Goal: Transaction & Acquisition: Purchase product/service

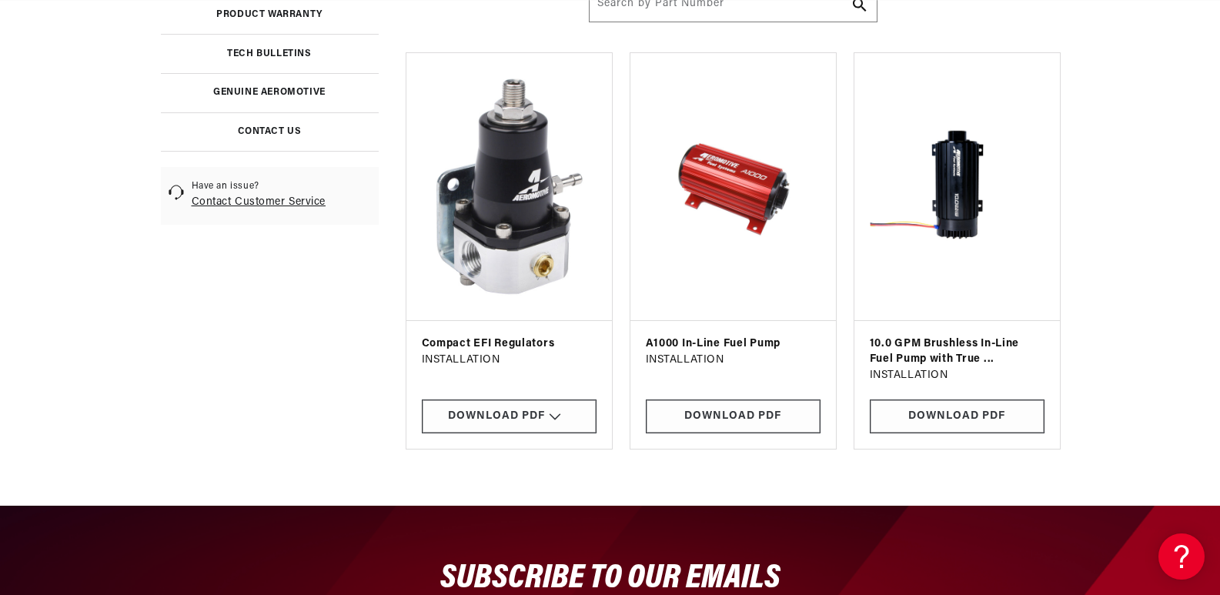
scroll to position [0, 1952]
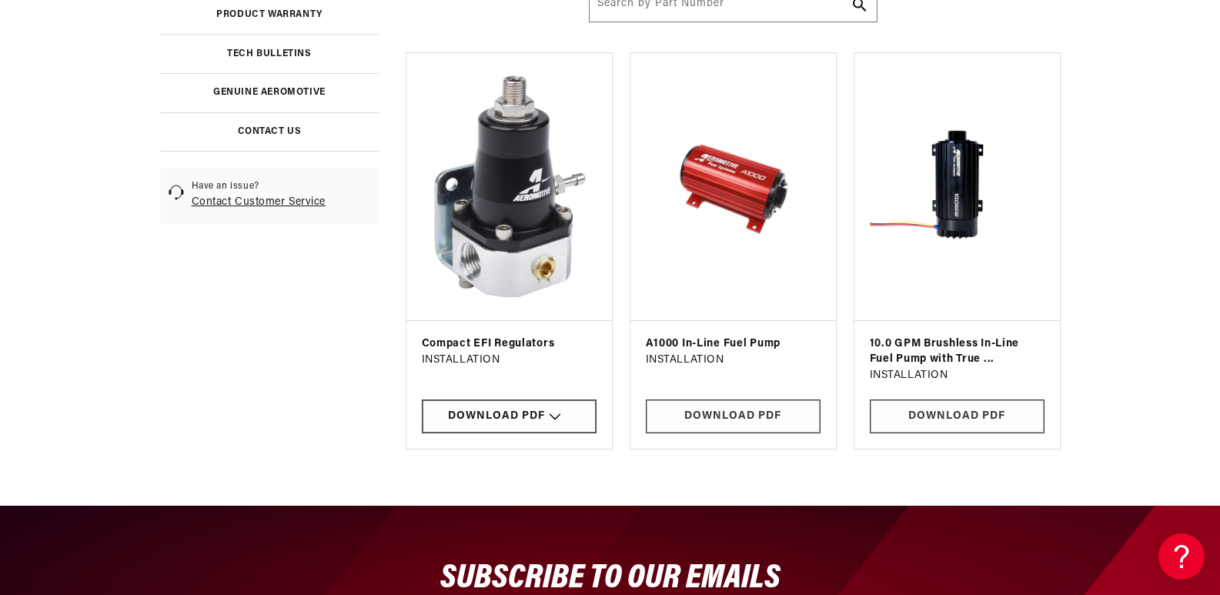
click at [553, 419] on div "Download PDF" at bounding box center [509, 417] width 175 height 35
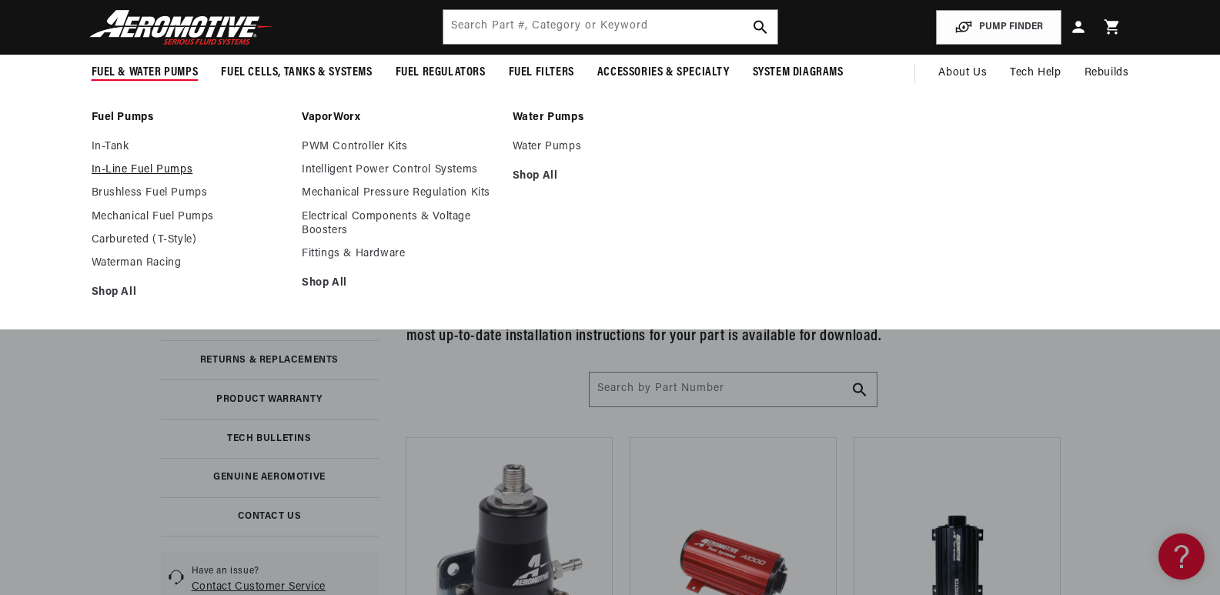
scroll to position [0, 1704]
click at [169, 169] on link "In-Line Fuel Pumps" at bounding box center [190, 170] width 196 height 14
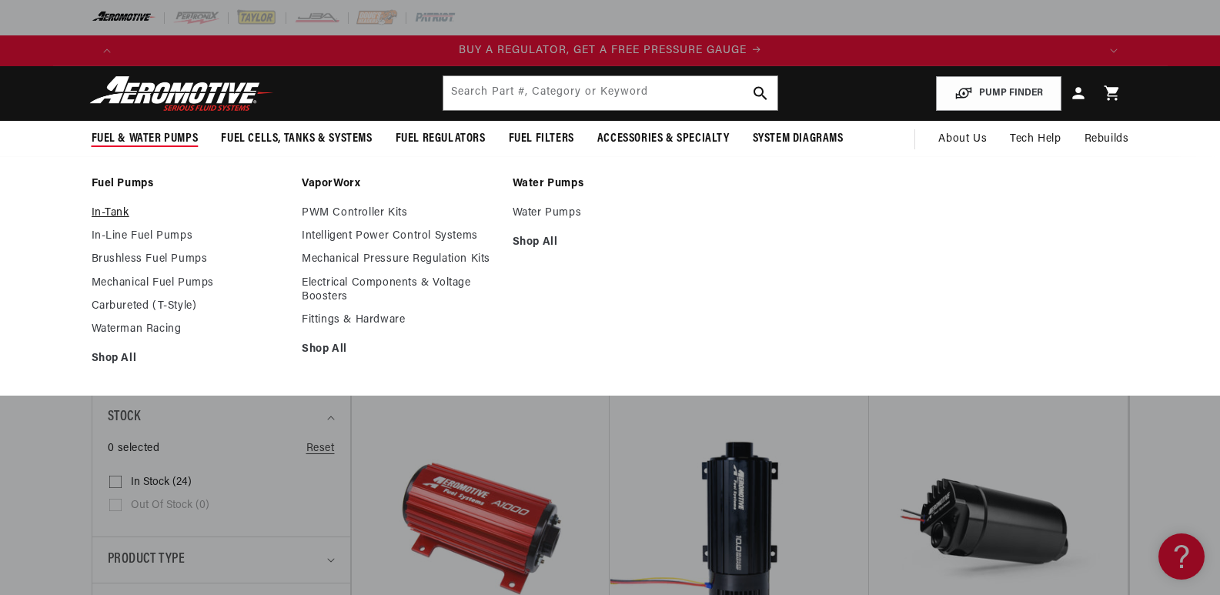
click at [118, 214] on link "In-Tank" at bounding box center [190, 213] width 196 height 14
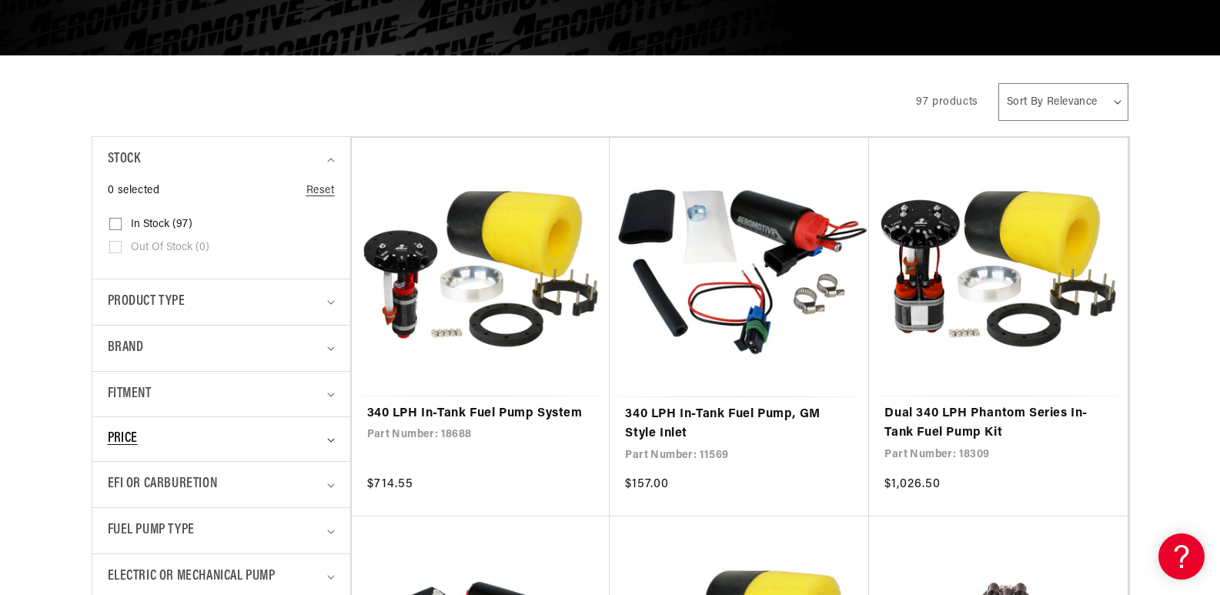
scroll to position [462, 0]
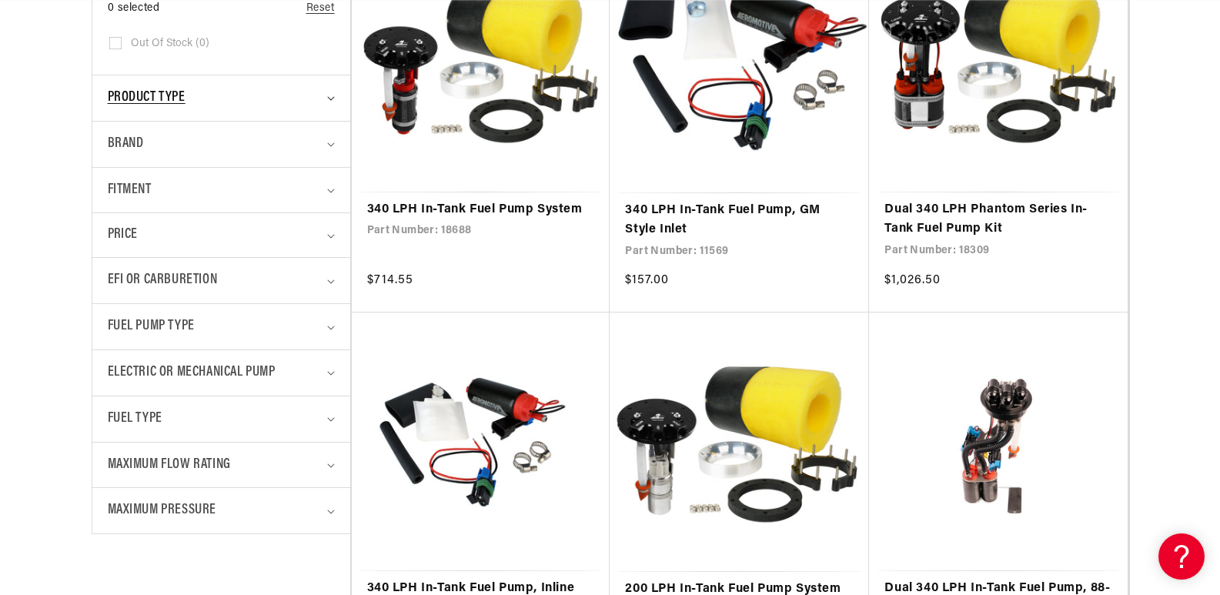
click at [296, 98] on div "Product type" at bounding box center [215, 98] width 214 height 22
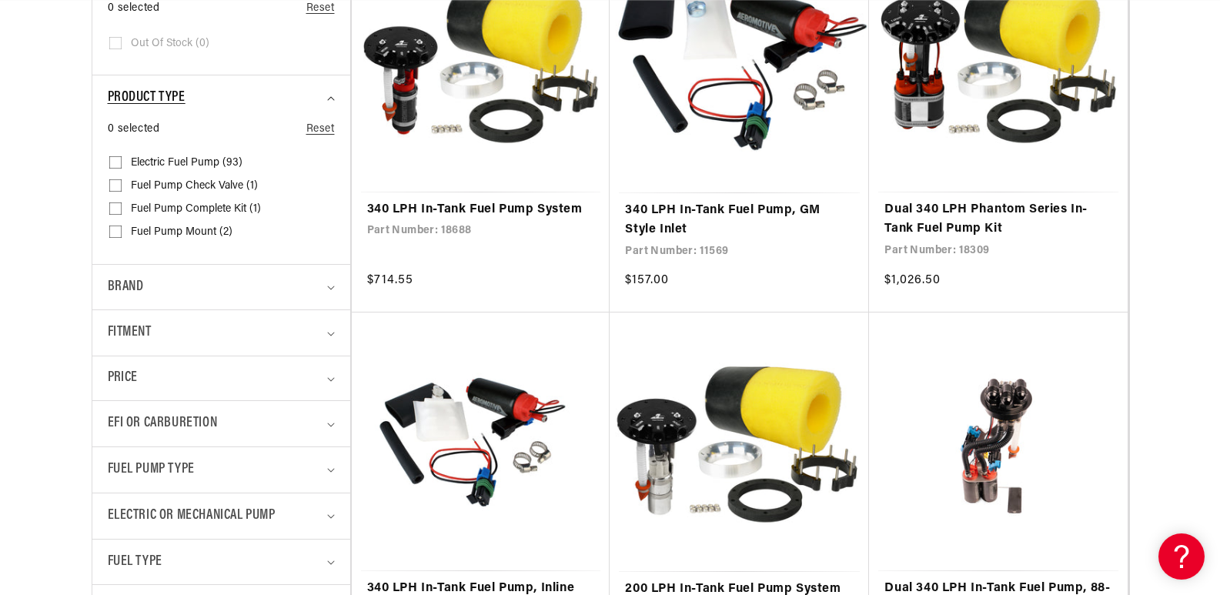
scroll to position [0, 976]
click at [296, 98] on div "Product type" at bounding box center [215, 98] width 214 height 22
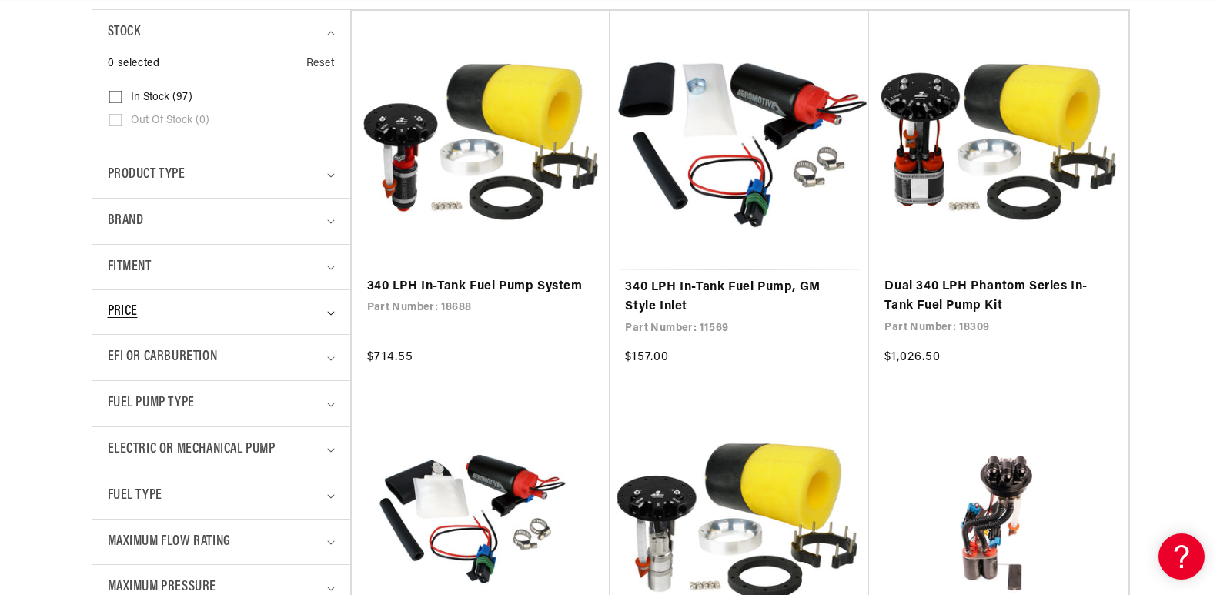
scroll to position [0, 1952]
click at [226, 355] on div "EFI or Carburetion" at bounding box center [215, 357] width 214 height 22
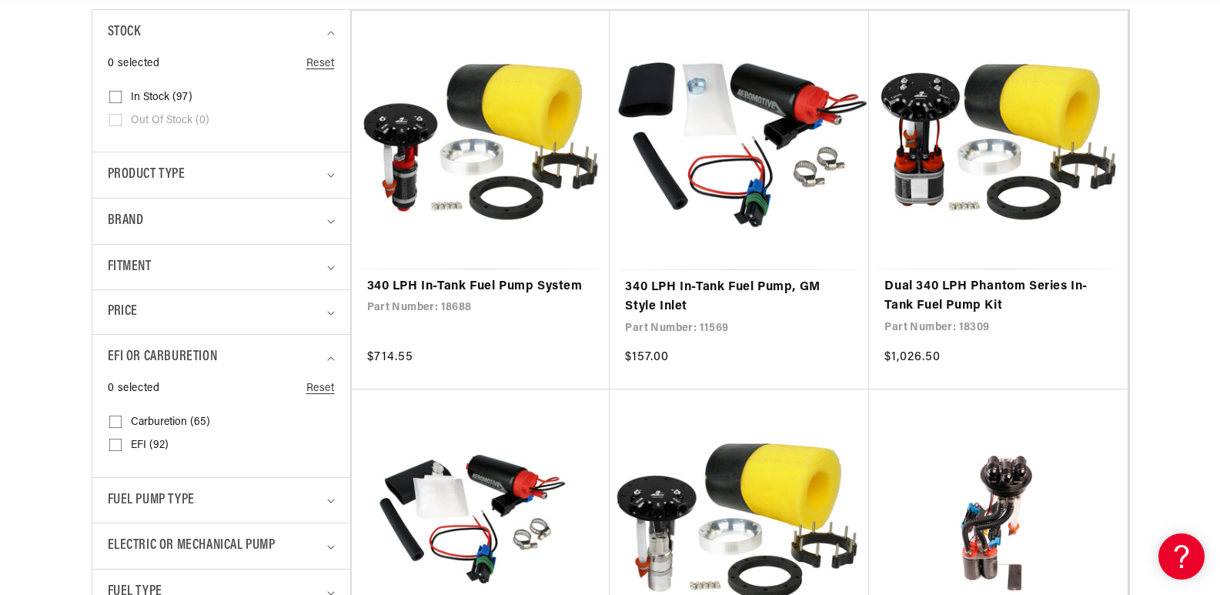
click at [113, 442] on input "EFI (92) EFI (92 products)" at bounding box center [115, 448] width 12 height 12
checkbox input "true"
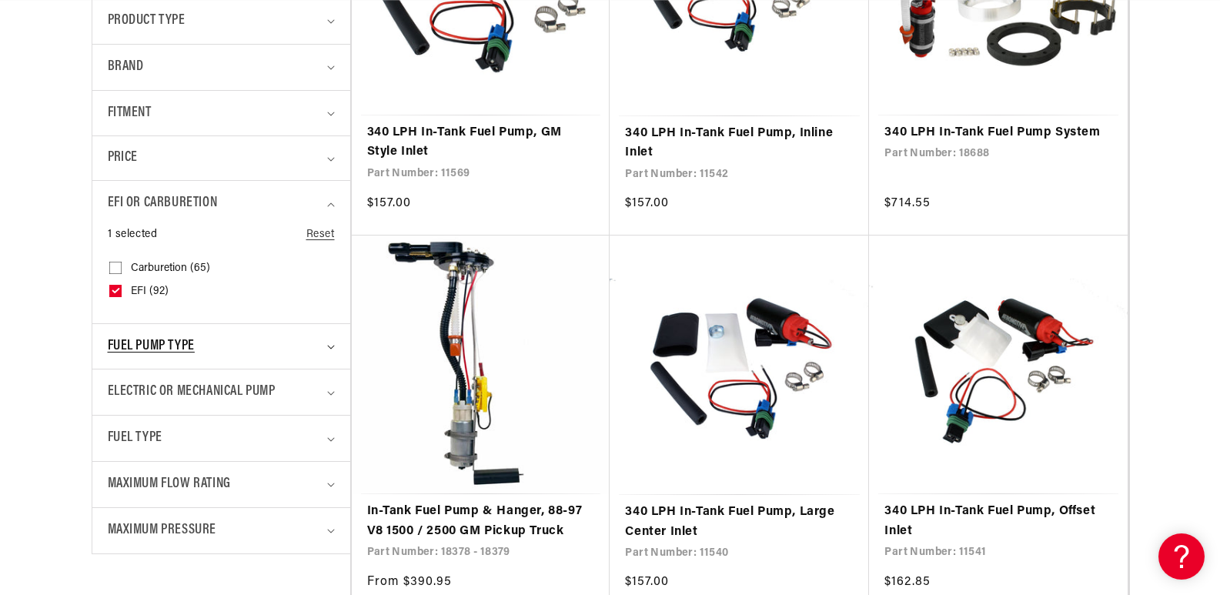
scroll to position [0, 2928]
click at [328, 346] on icon "Fuel Pump Type (0 selected)" at bounding box center [330, 347] width 7 height 4
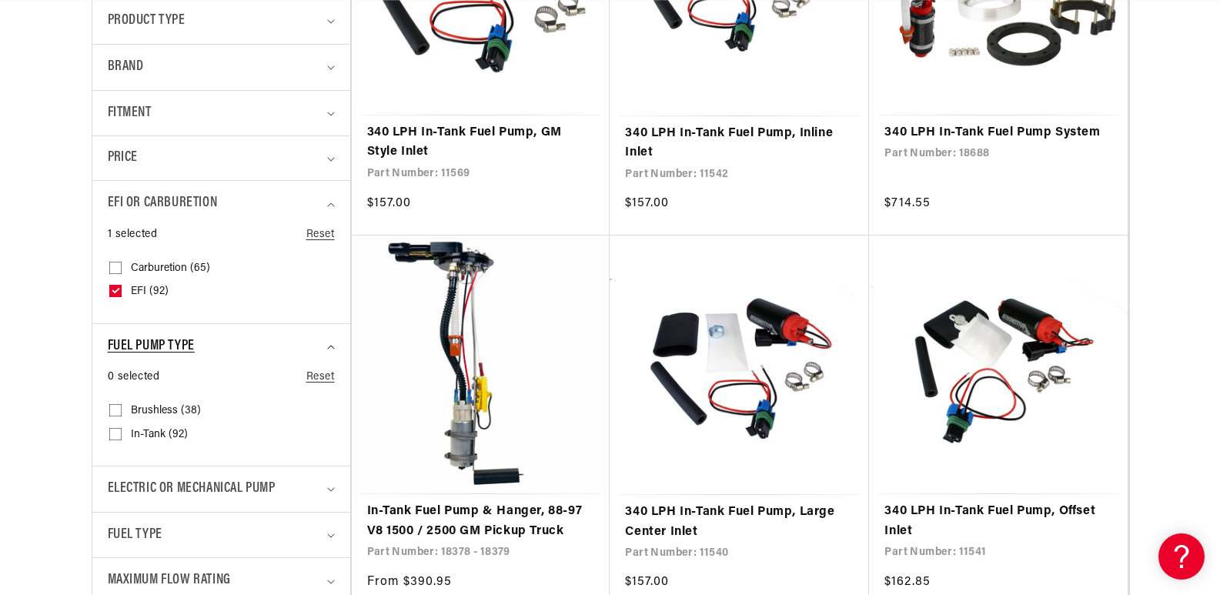
click at [328, 346] on icon "Fuel Pump Type (0 selected)" at bounding box center [331, 347] width 8 height 5
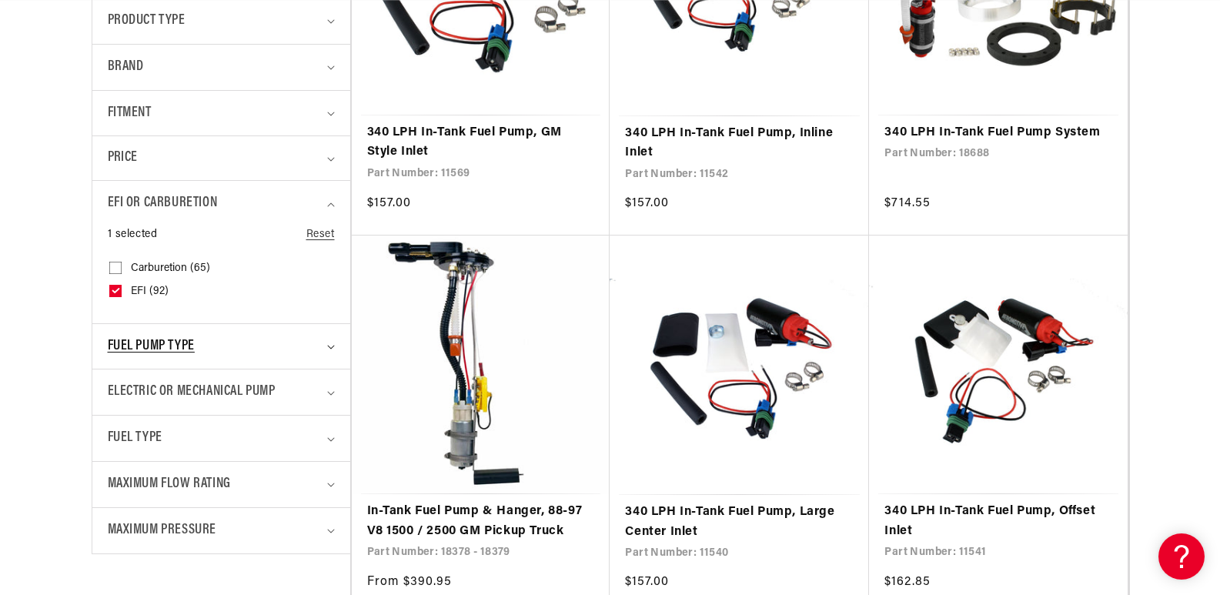
click at [322, 343] on summary "Fuel Pump Type" at bounding box center [221, 346] width 227 height 45
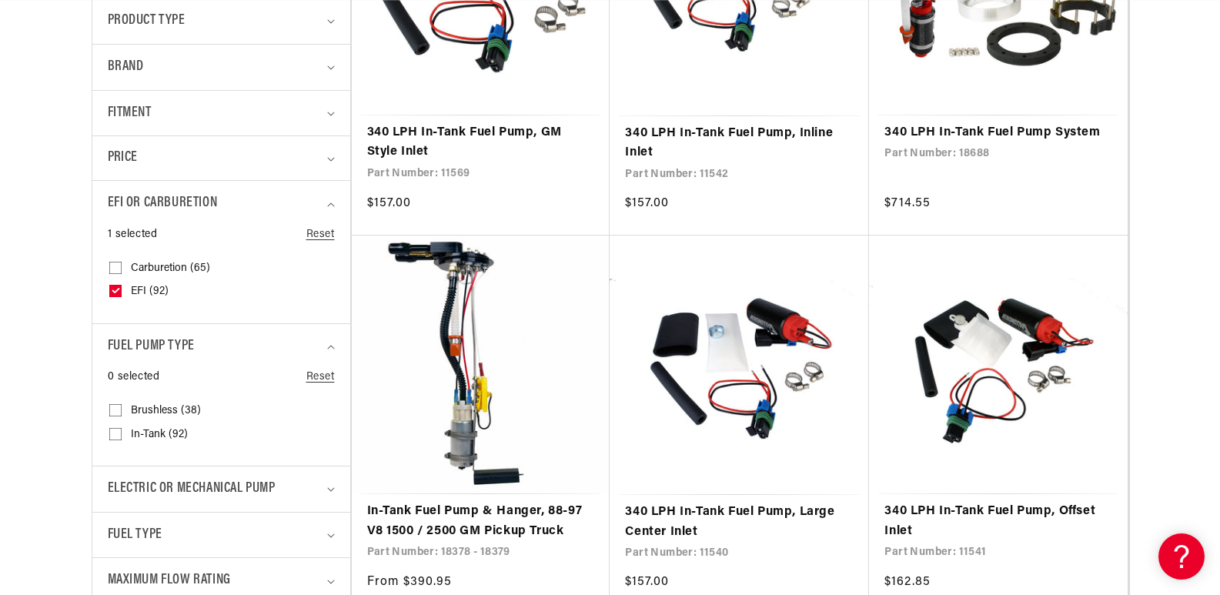
click at [119, 432] on input "In-Tank (92) In-Tank (92 products)" at bounding box center [115, 437] width 12 height 12
checkbox input "true"
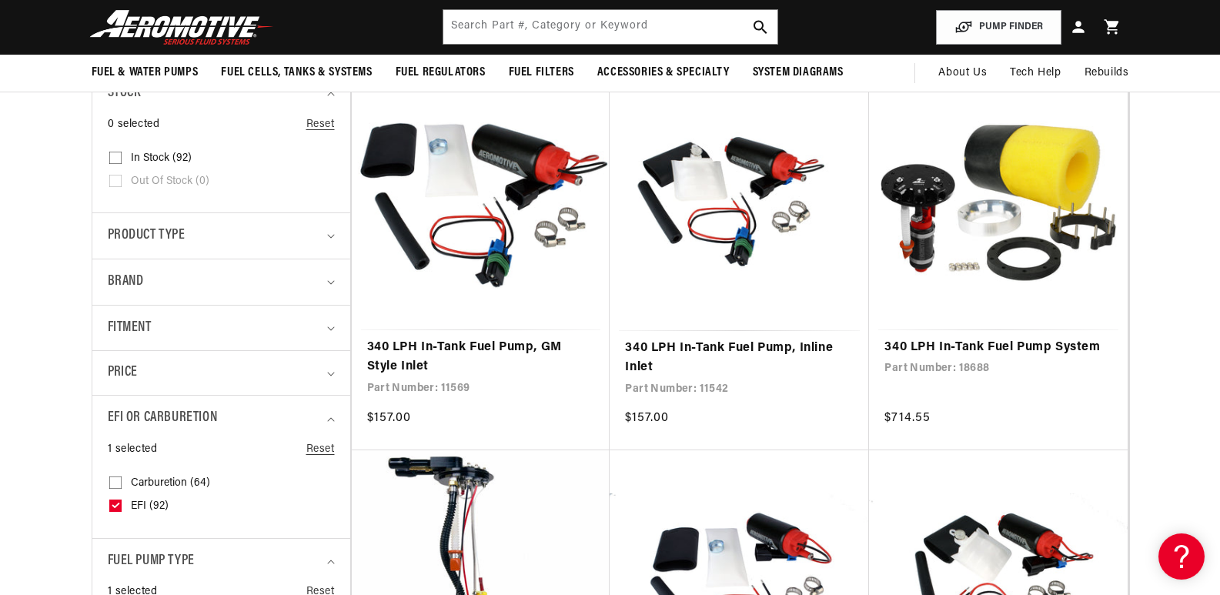
scroll to position [231, 0]
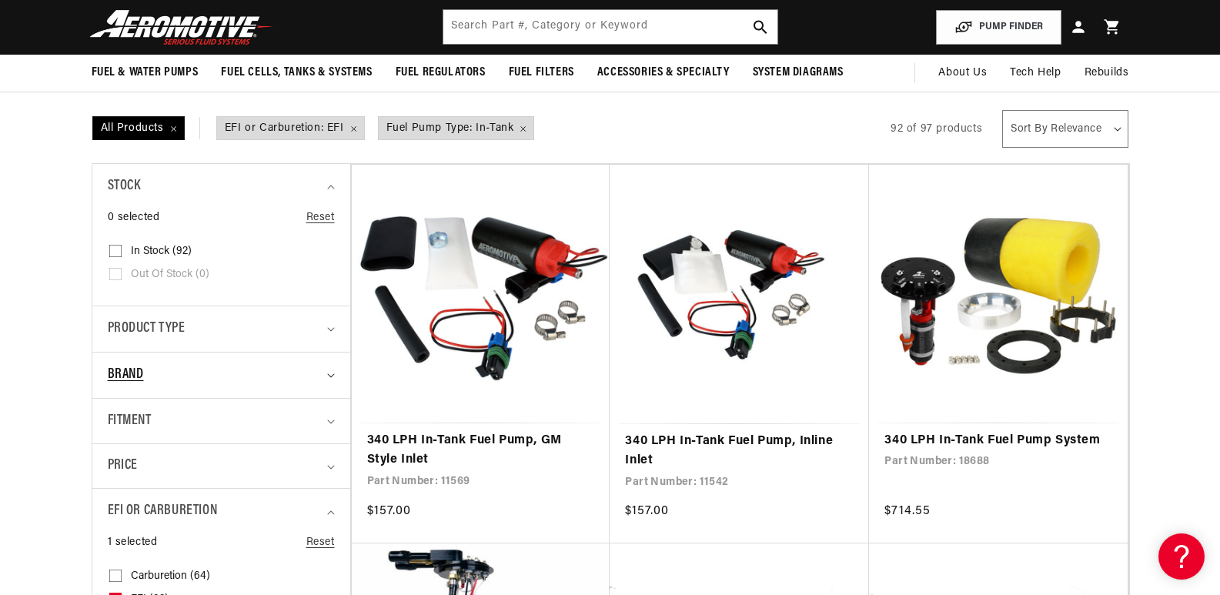
click at [327, 376] on icon "Brand (0 selected)" at bounding box center [331, 375] width 8 height 5
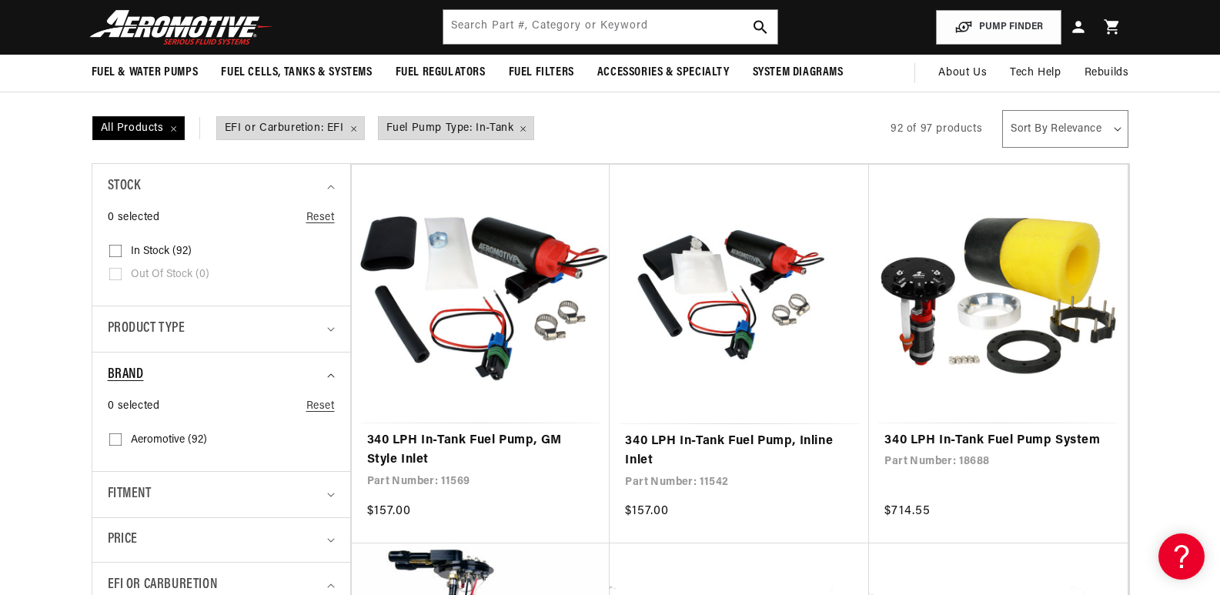
click at [327, 375] on icon "Brand (0 selected)" at bounding box center [331, 375] width 8 height 5
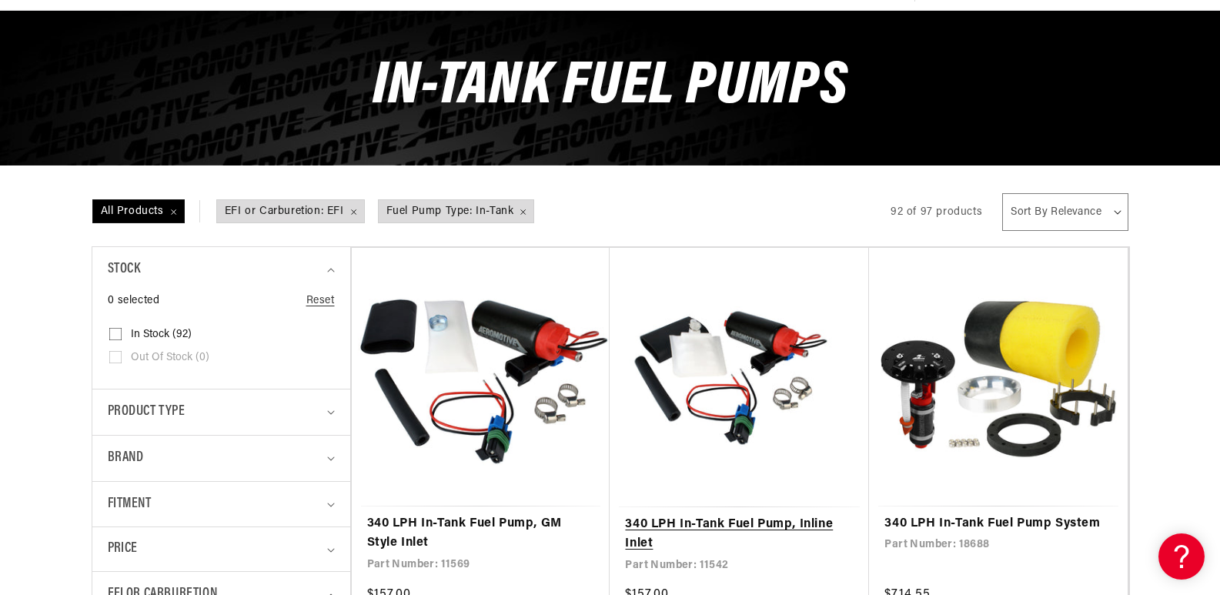
scroll to position [154, 0]
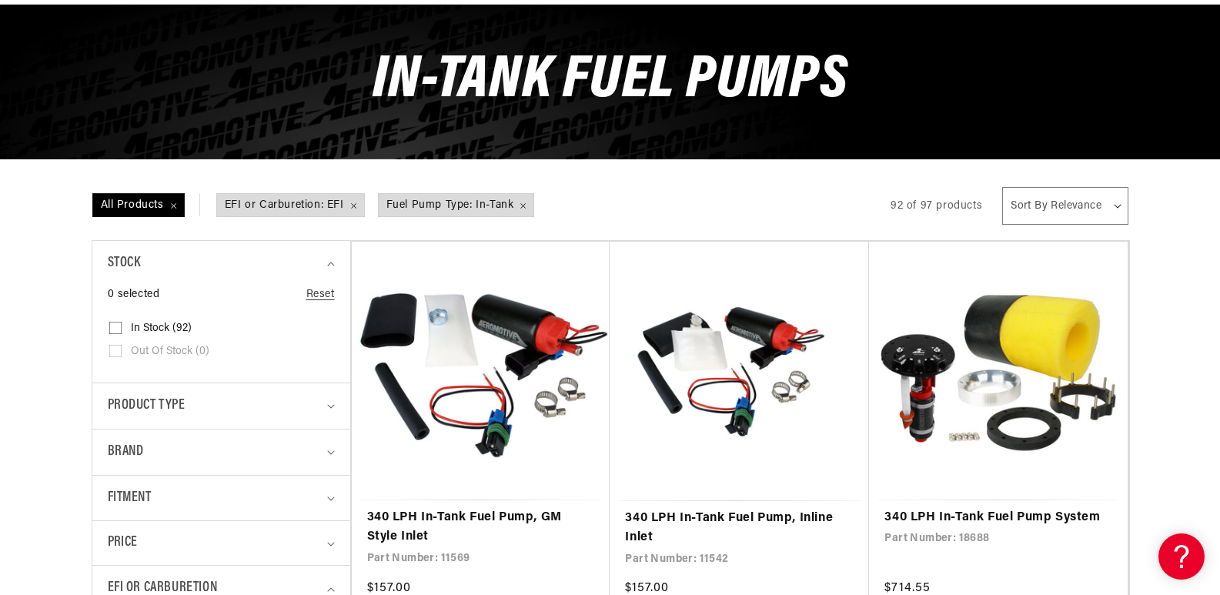
click at [1073, 202] on select "Sort By Relevance Sort By Price, Low to High Sort By Price, High to Low" at bounding box center [1064, 206] width 125 height 38
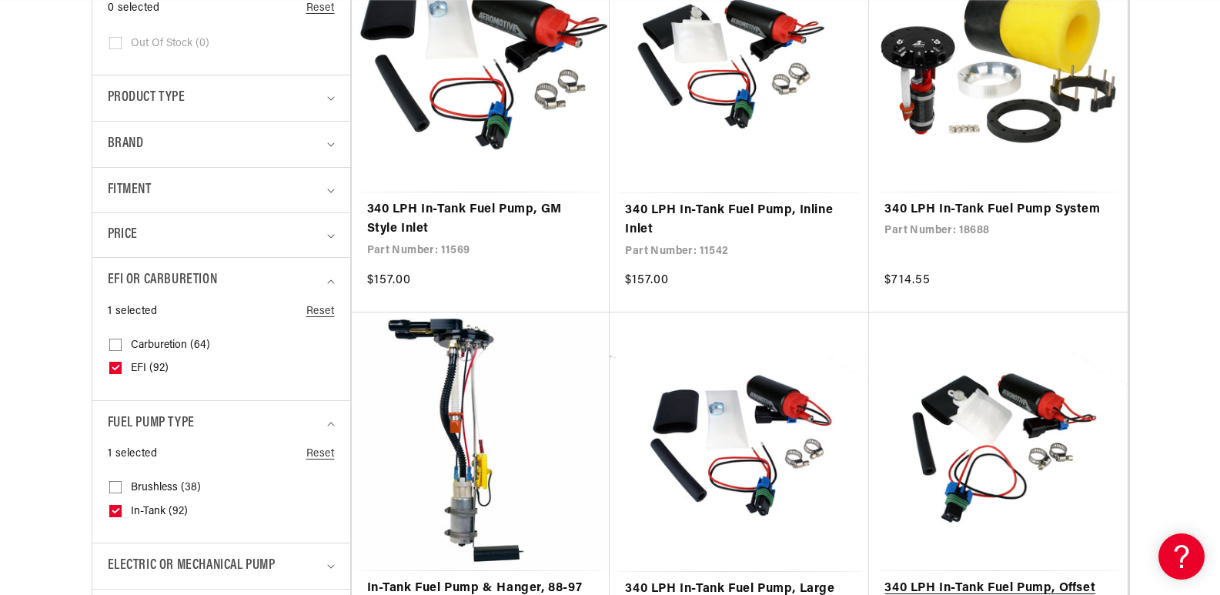
scroll to position [0, 0]
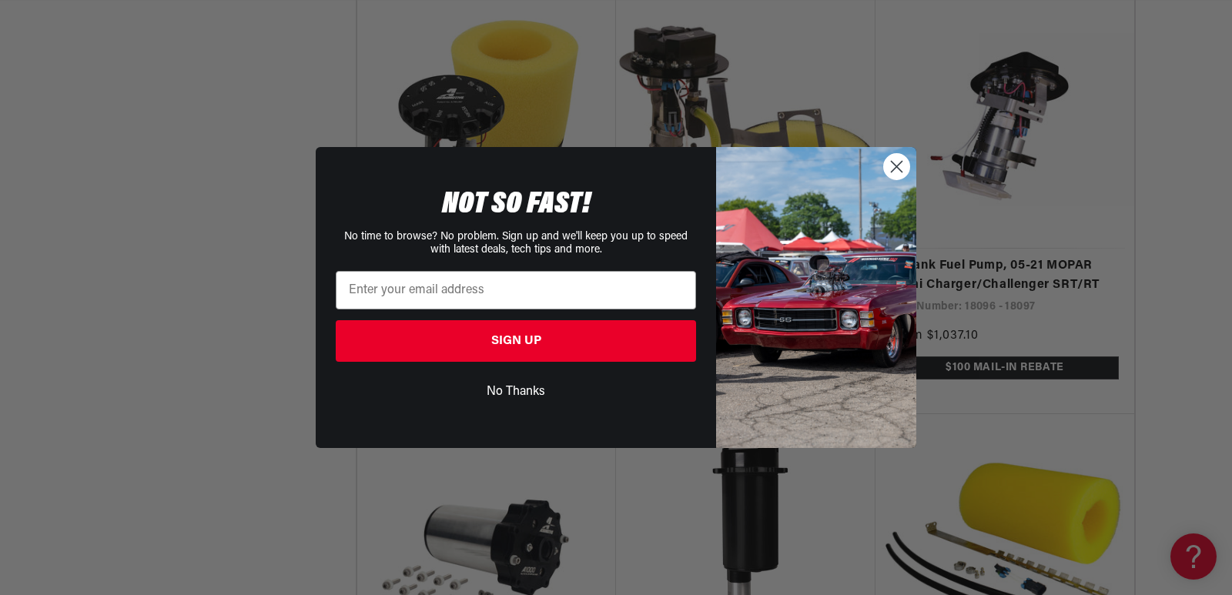
click at [898, 168] on circle "Close dialog" at bounding box center [896, 166] width 25 height 25
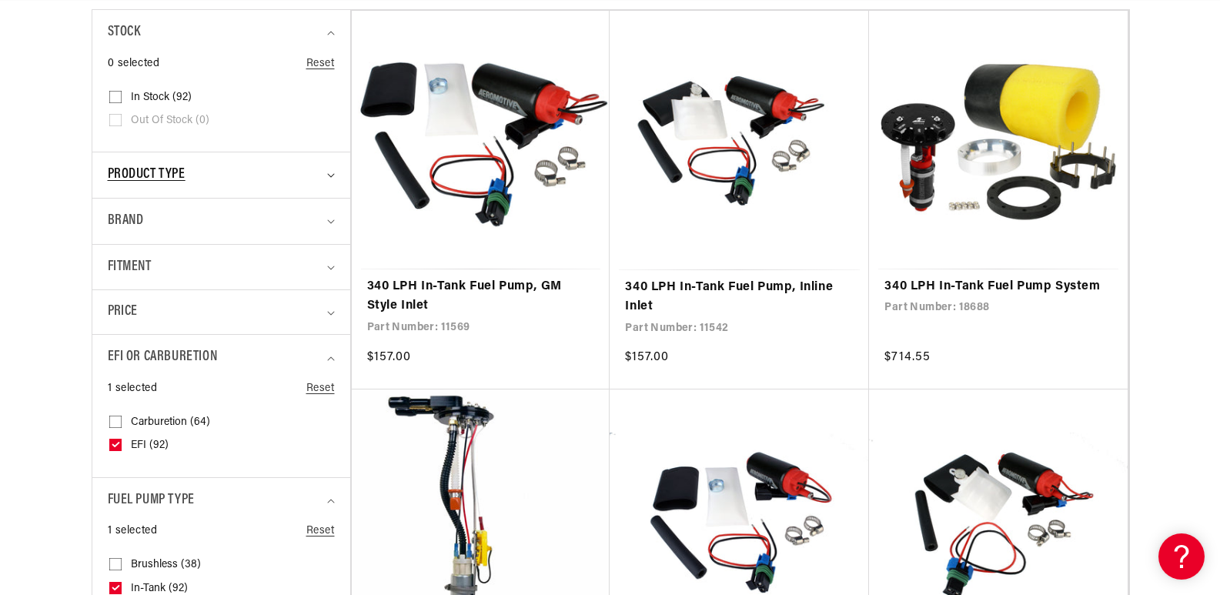
click at [333, 177] on icon "Product type (0 selected)" at bounding box center [331, 175] width 8 height 5
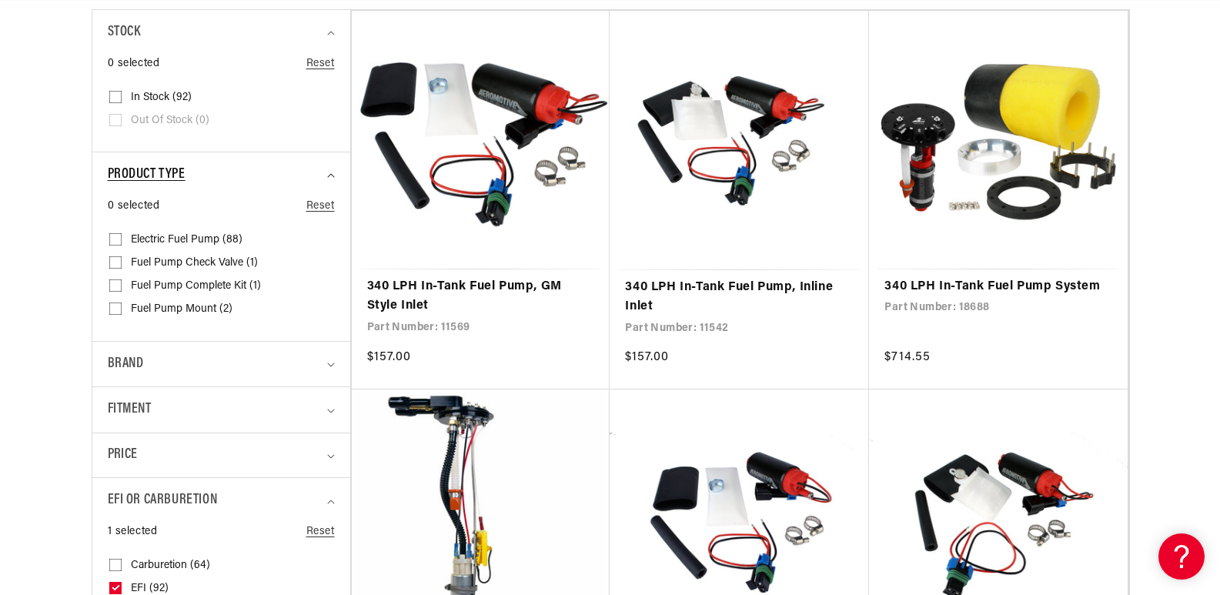
click at [333, 177] on icon "Product type (0 selected)" at bounding box center [331, 175] width 8 height 5
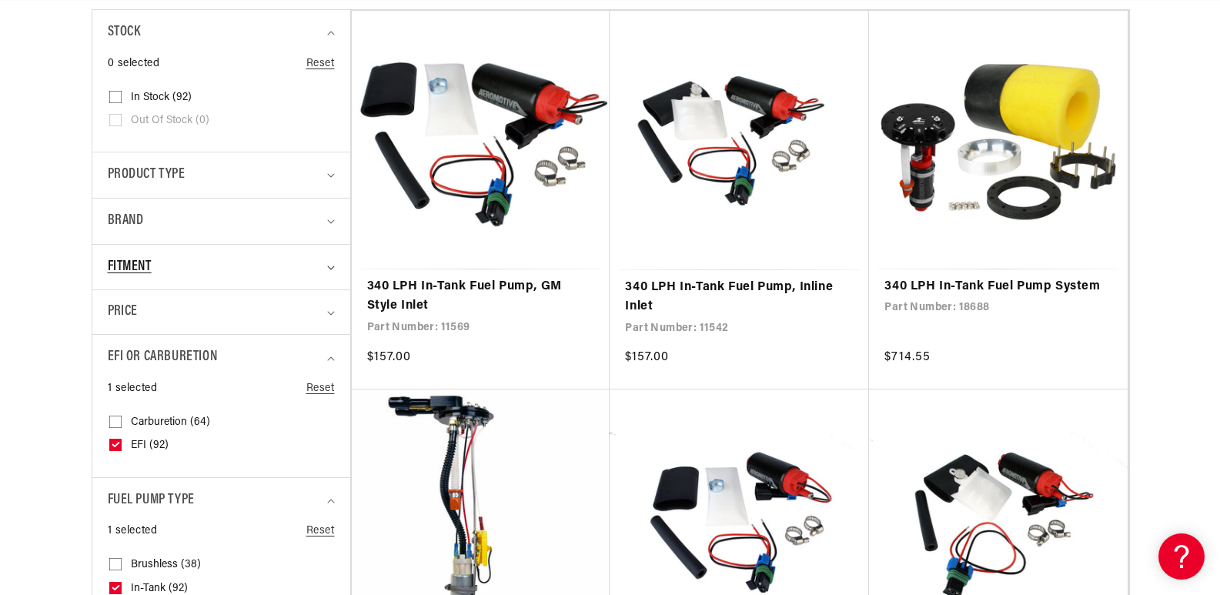
click at [333, 269] on summary "Fitment" at bounding box center [221, 267] width 227 height 45
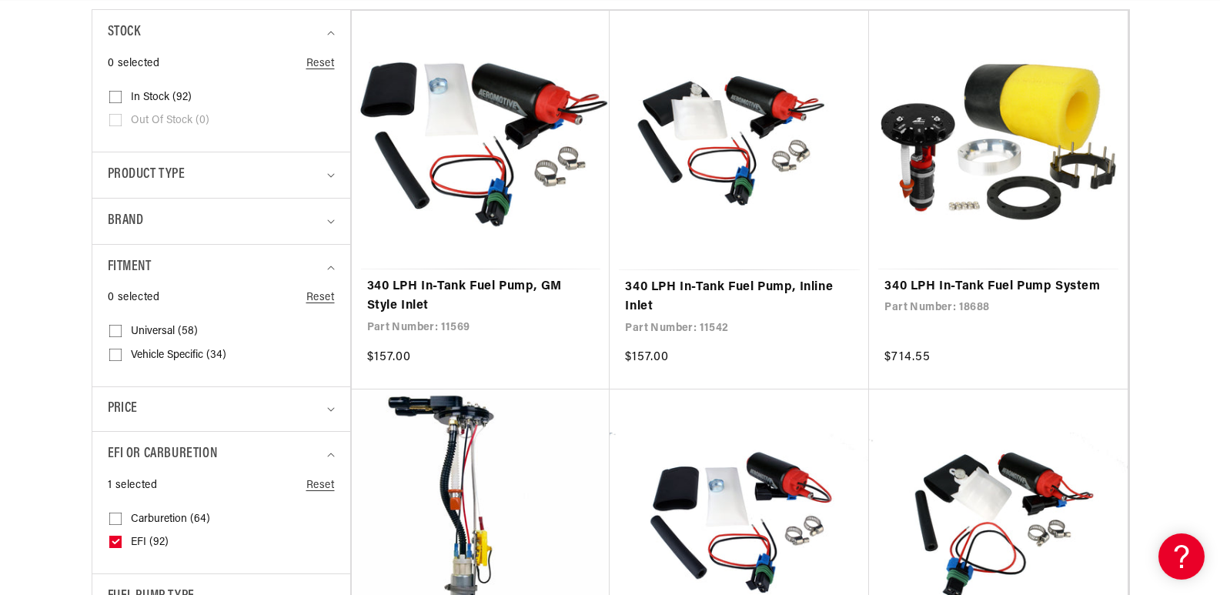
click at [108, 353] on div "0 selected Reset Fitment Universal (58) Universal (58 products) Universal (58)" at bounding box center [221, 337] width 227 height 96
click at [121, 349] on rect at bounding box center [115, 355] width 12 height 12
click at [121, 352] on input "Vehicle Specific (34) Vehicle Specific (34 products)" at bounding box center [115, 358] width 12 height 12
checkbox input "true"
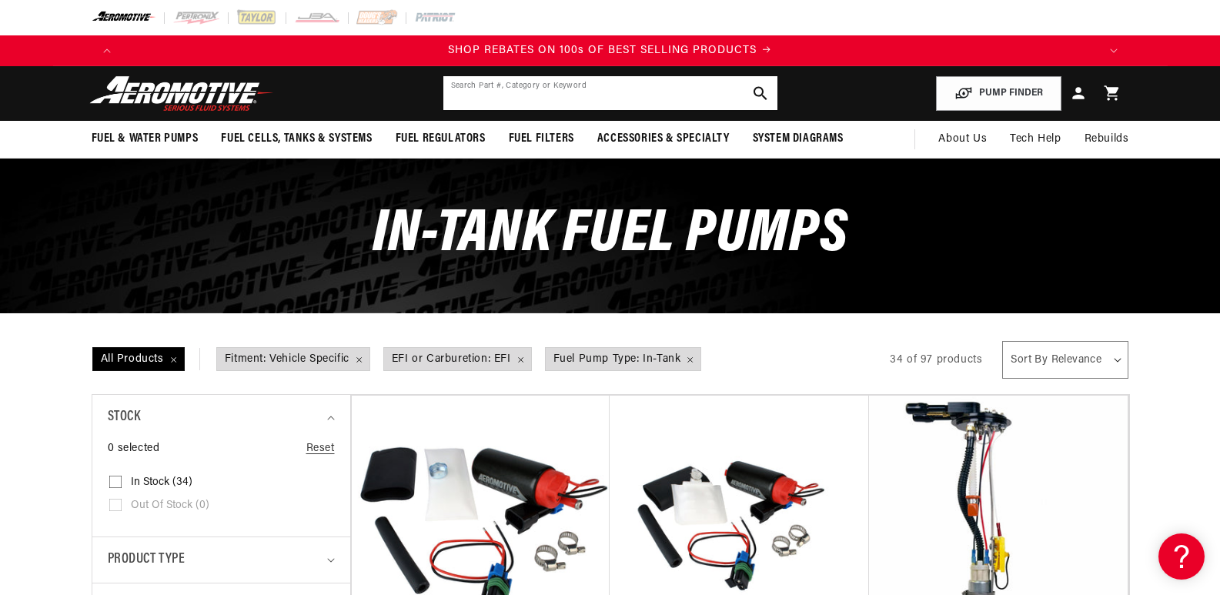
click at [711, 100] on input "text" at bounding box center [610, 93] width 334 height 34
type input "88 CORVETTE"
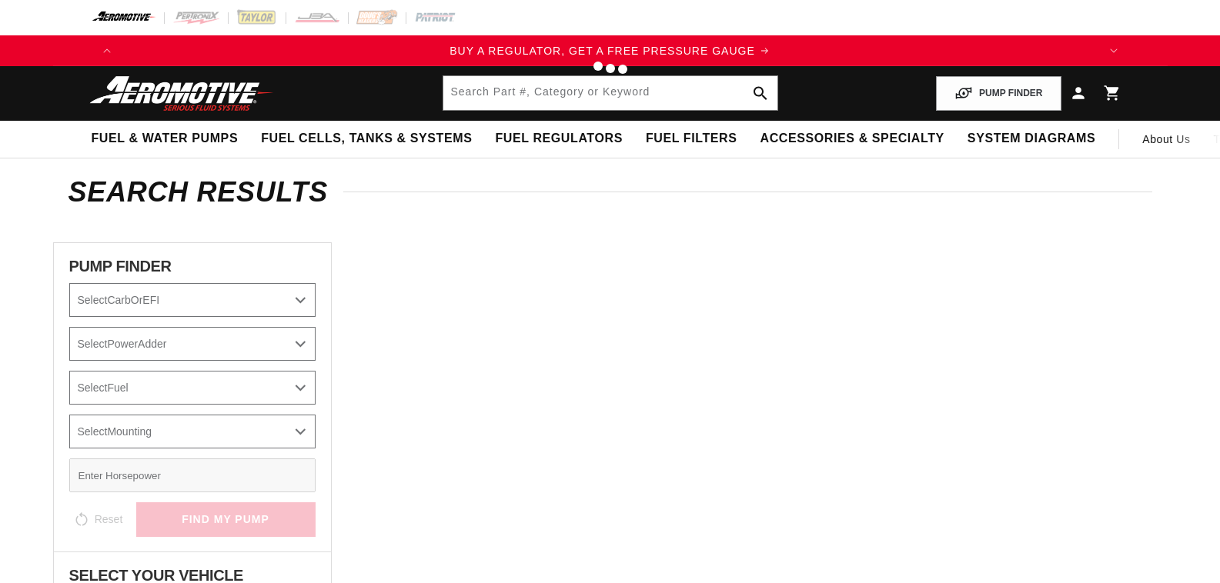
type input "88 CORVETTE"
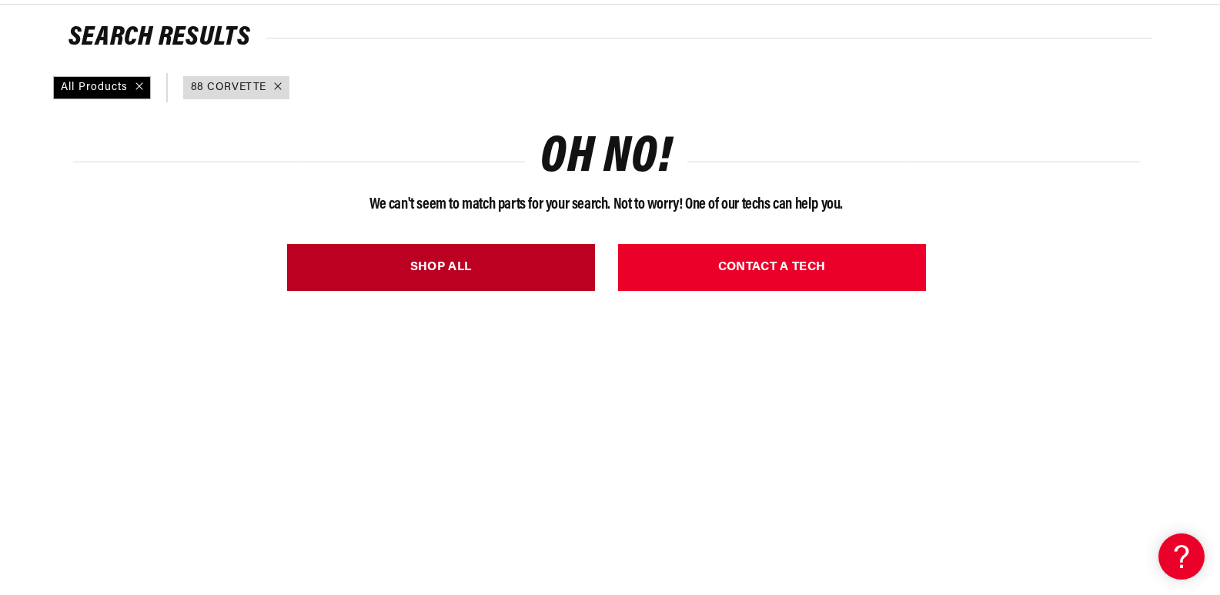
click at [487, 262] on link "SHOP ALL" at bounding box center [441, 267] width 308 height 47
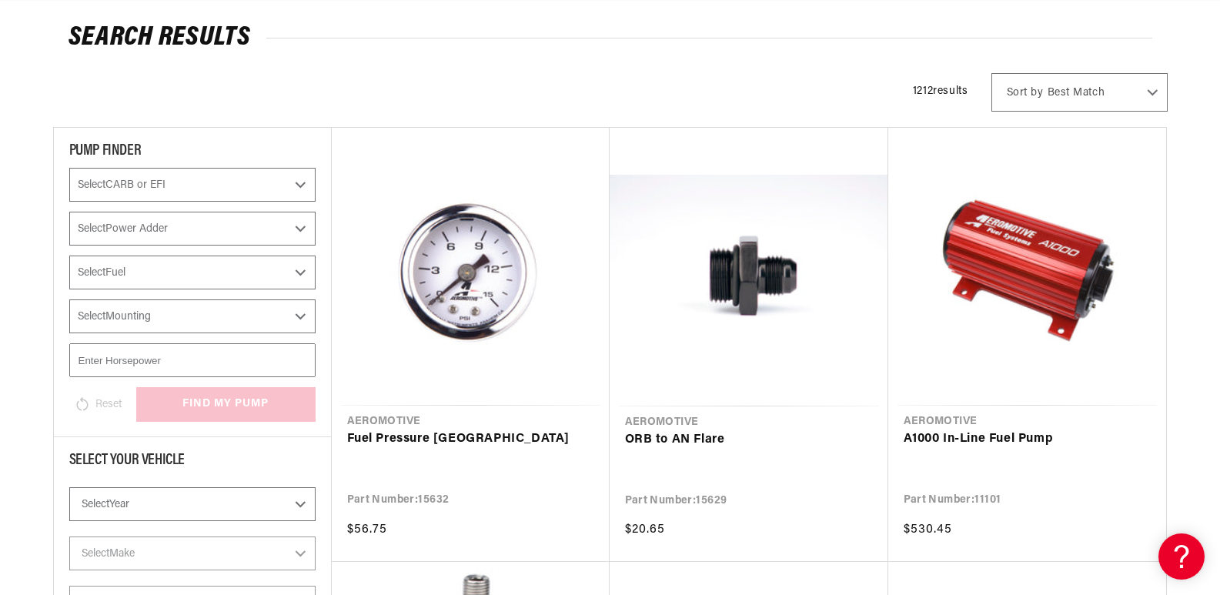
scroll to position [308, 0]
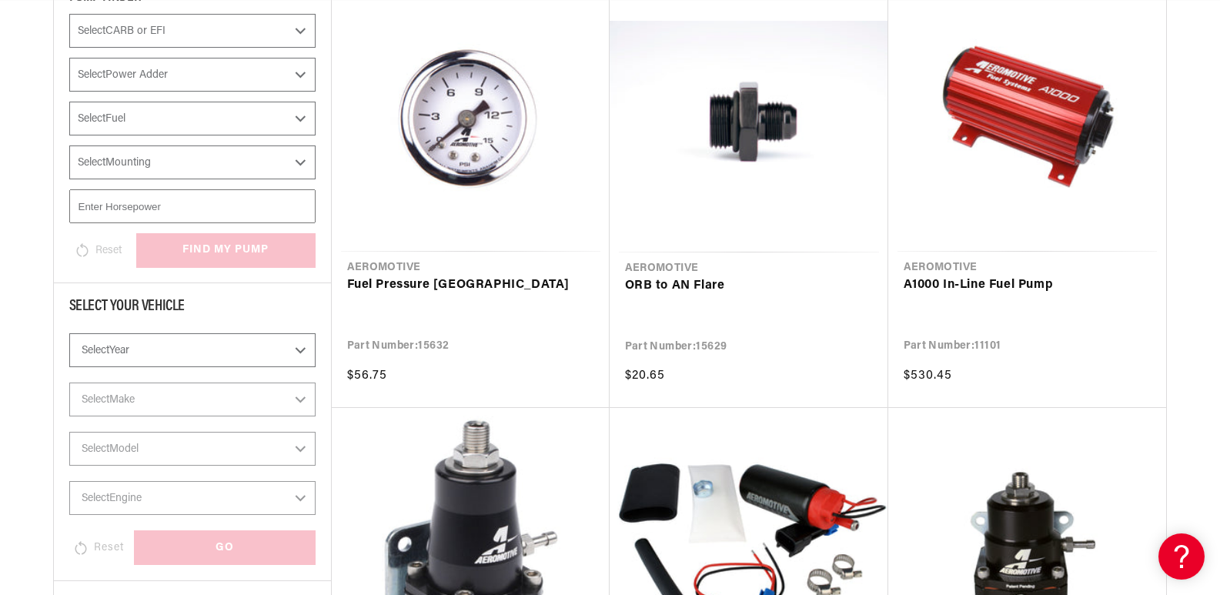
click at [184, 348] on select "Select Year 2023 2022 2021 2020 2019 2018 2017 2016 2015 2014 2013 2012 2011 20…" at bounding box center [192, 350] width 246 height 34
select select "1988"
click at [69, 333] on select "Select Year 2023 2022 2021 2020 2019 2018 2017 2016 2015 2014 2013 2012 2011 20…" at bounding box center [192, 350] width 246 height 34
select select "1988"
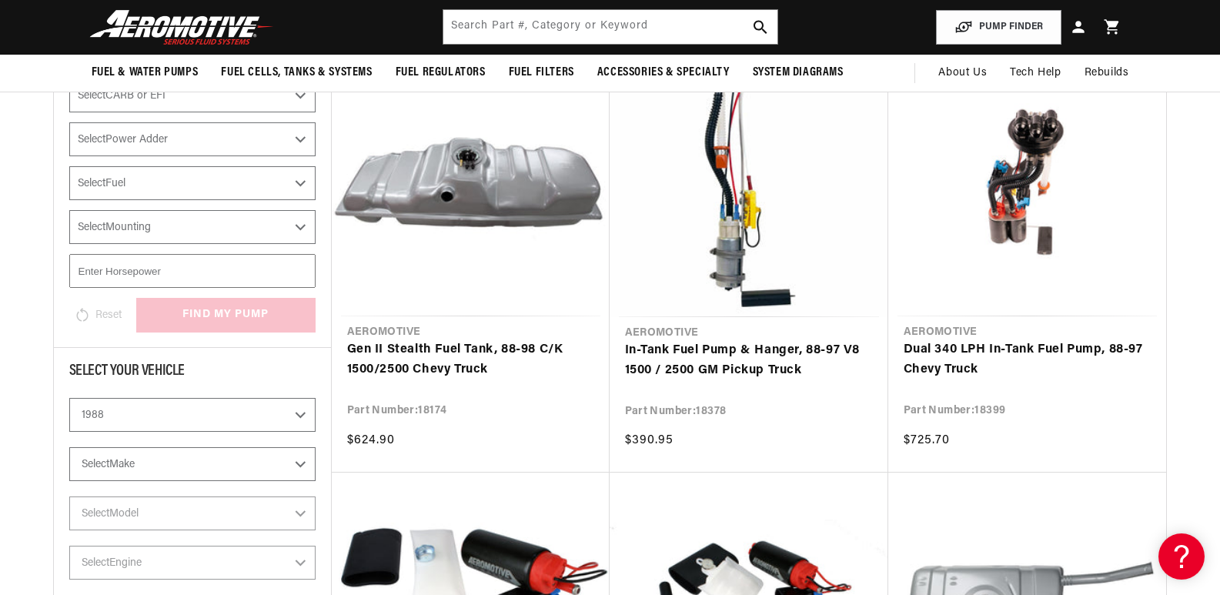
scroll to position [227, 0]
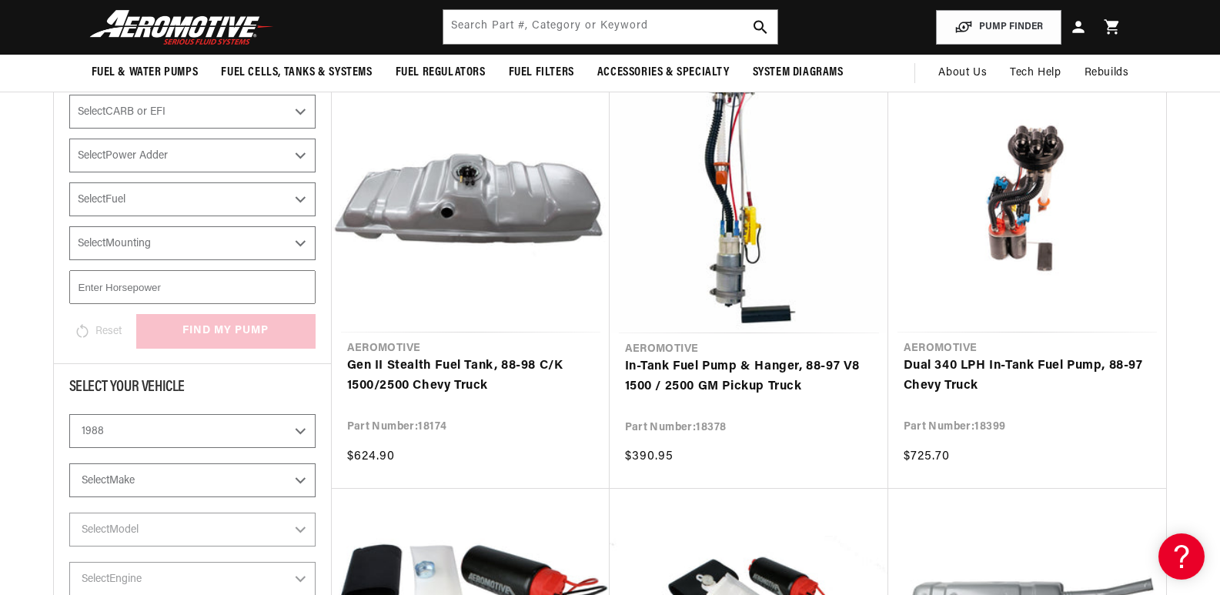
click at [169, 477] on select "Select Make Chevrolet Ford GMC Mazda Mitsubishi Nissan Oldsmobile Pontiac Toyota" at bounding box center [192, 480] width 246 height 34
select select "Chevrolet"
click at [69, 463] on select "Select Make Chevrolet Ford GMC Mazda Mitsubishi Nissan Oldsmobile Pontiac Toyota" at bounding box center [192, 480] width 246 height 34
select select "Chevrolet"
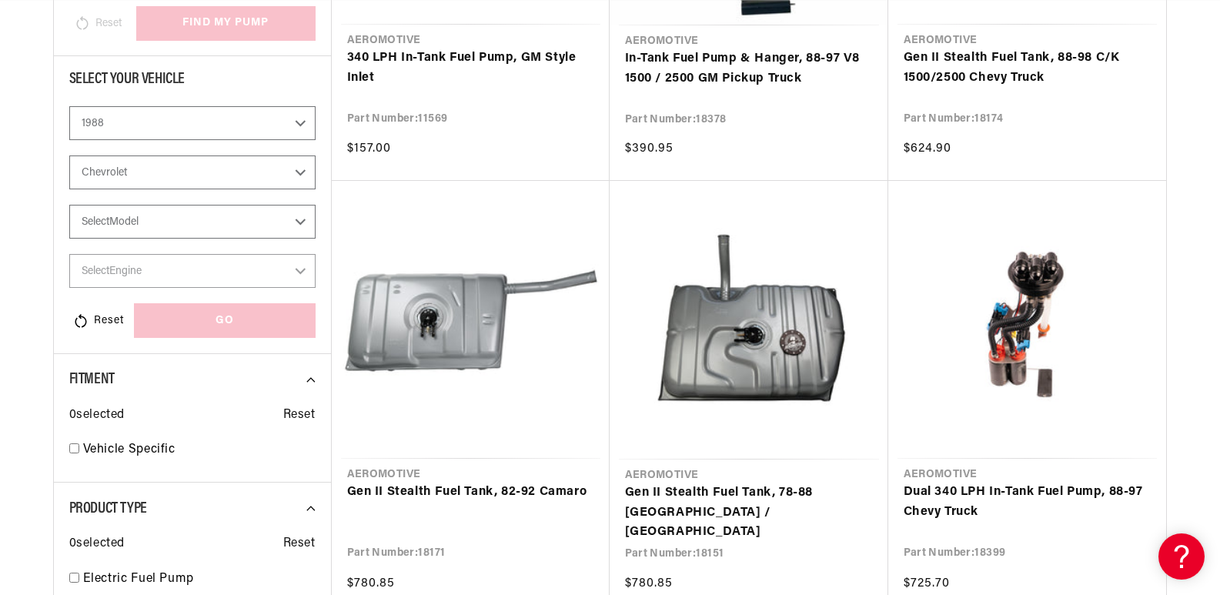
scroll to position [0, 1952]
click at [151, 209] on select "Select Model C1500 C2500 Camaro Corvette K1500 K2500 Monte Carlo S10 S10 Blazer" at bounding box center [192, 222] width 246 height 34
select select "Corvette"
click at [69, 205] on select "Select Model C1500 C2500 Camaro Corvette K1500 K2500 Monte Carlo S10 S10 Blazer" at bounding box center [192, 222] width 246 height 34
select select "Corvette"
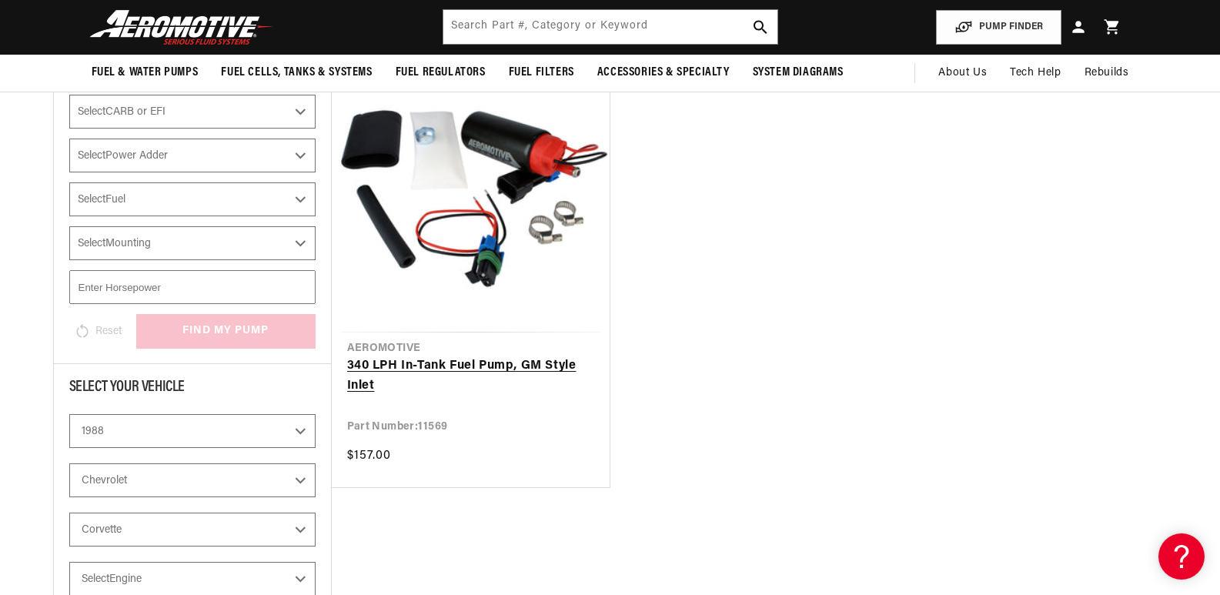
scroll to position [0, 2928]
click at [517, 363] on link "340 LPH In-Tank Fuel Pump, GM Style Inlet" at bounding box center [470, 375] width 247 height 39
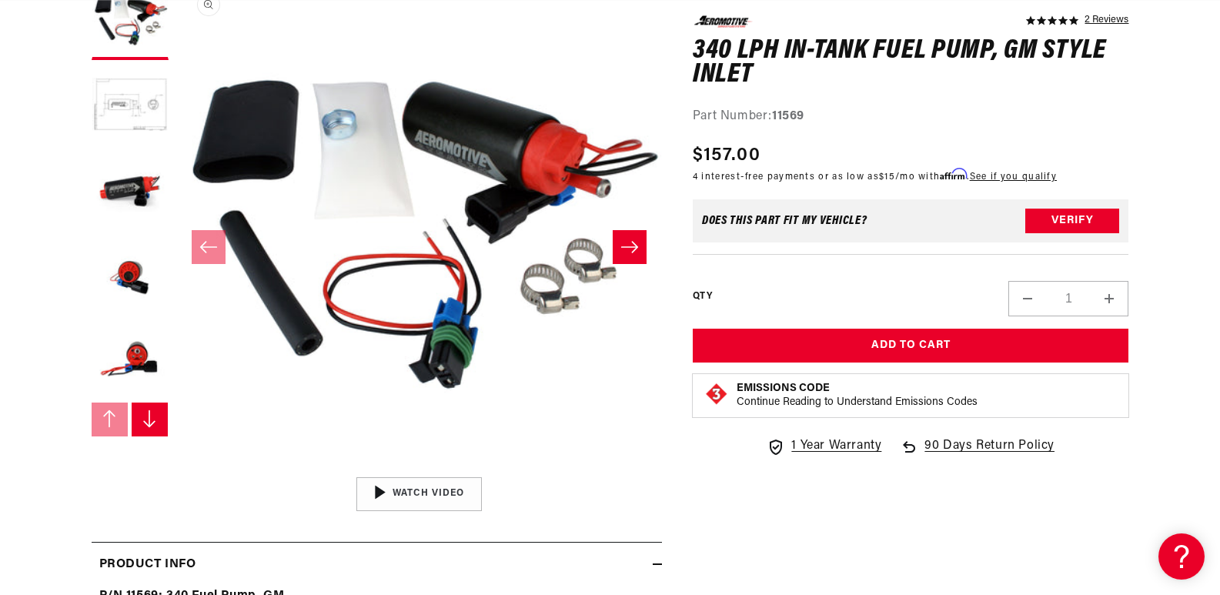
scroll to position [0, 1952]
click at [636, 253] on icon "Slide right" at bounding box center [629, 246] width 18 height 15
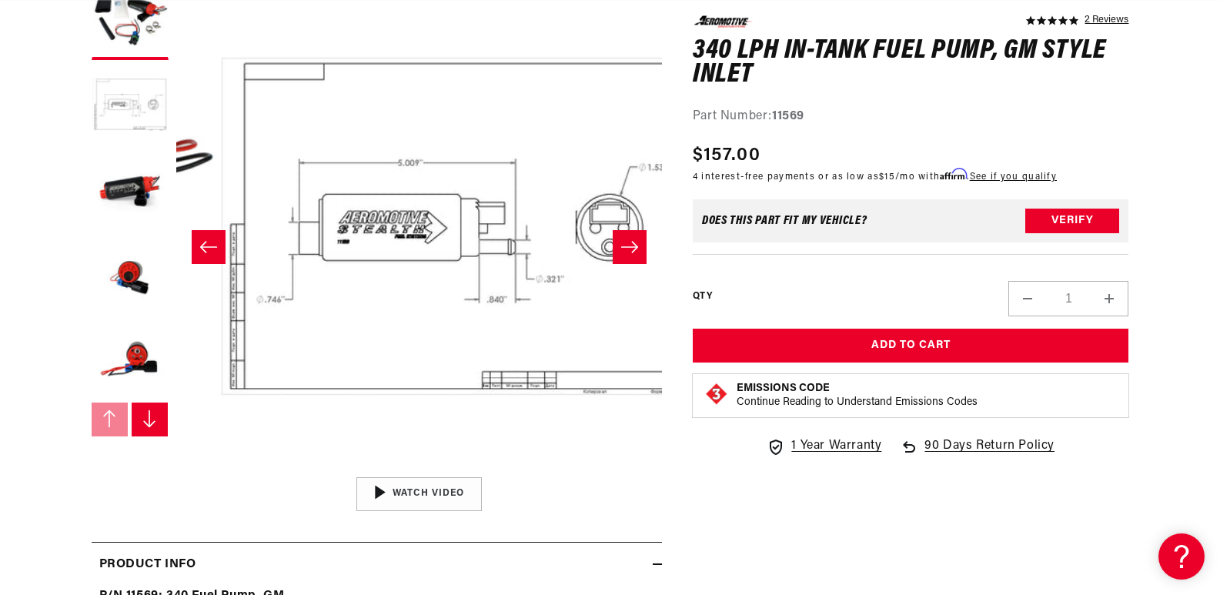
scroll to position [0, 486]
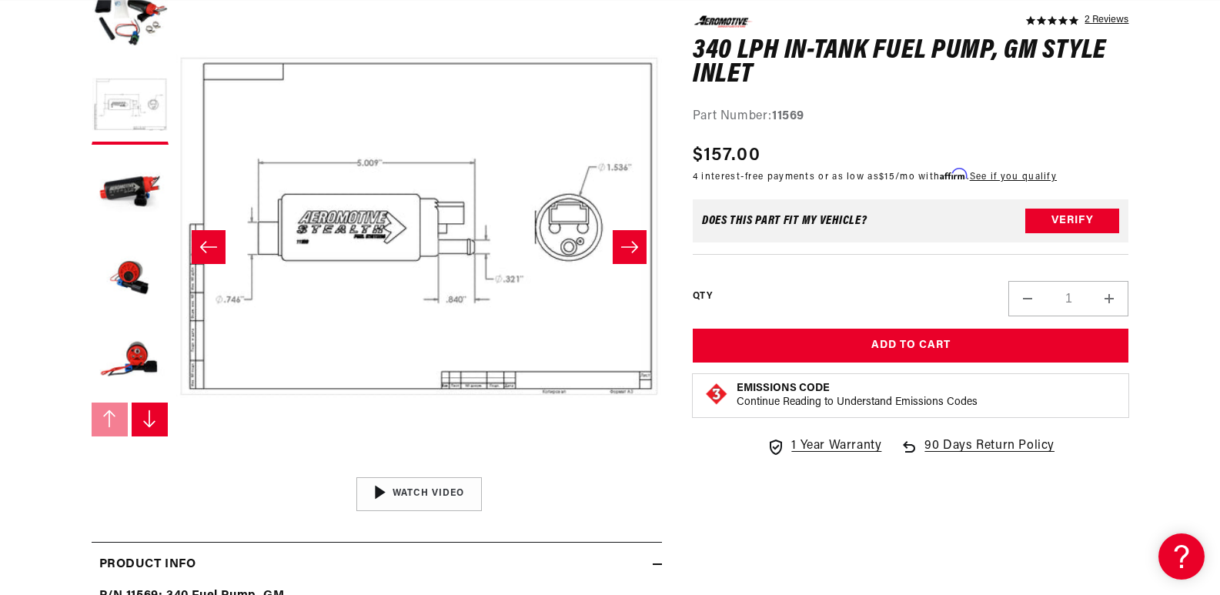
click at [635, 247] on icon "Slide right" at bounding box center [629, 247] width 17 height 12
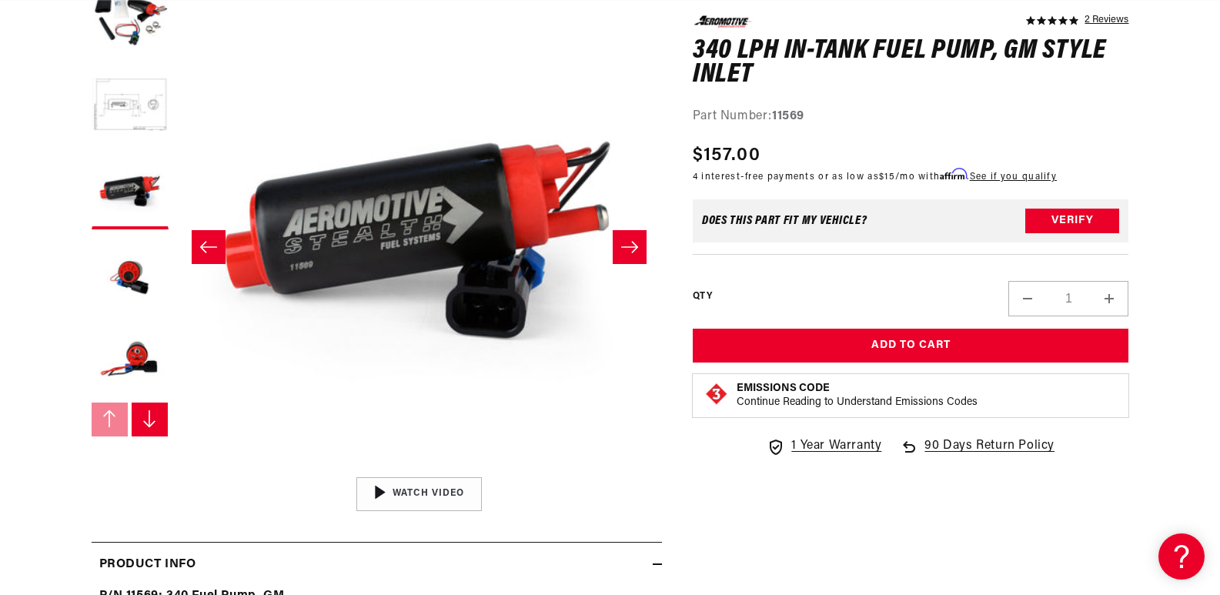
scroll to position [0, 2928]
click at [635, 247] on icon "Slide right" at bounding box center [629, 247] width 17 height 12
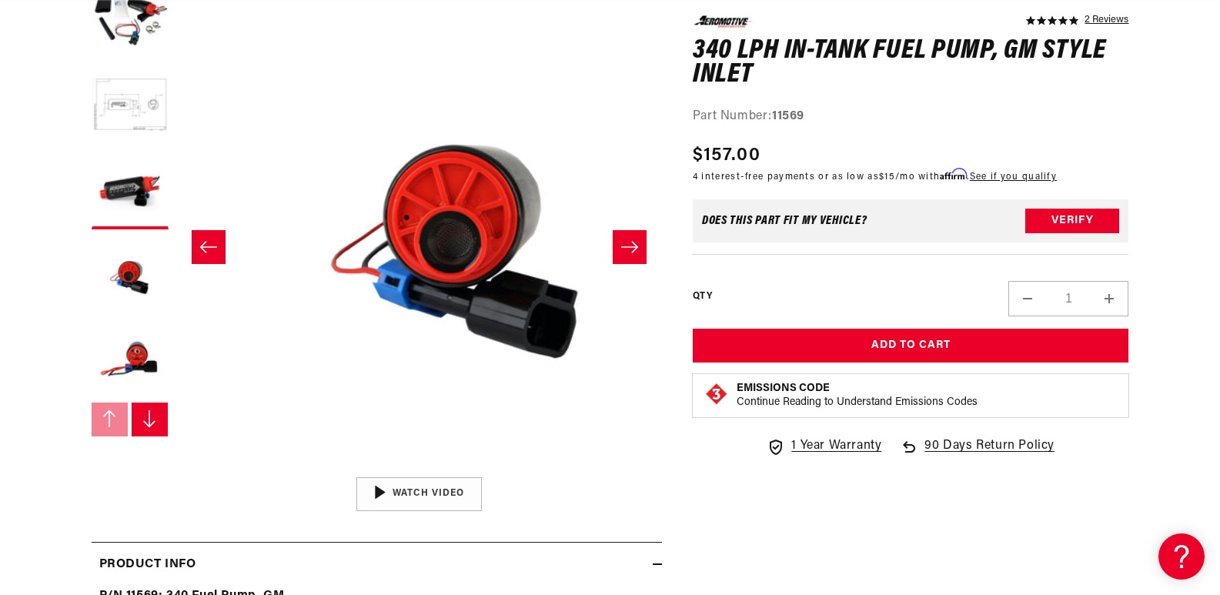
scroll to position [0, 1458]
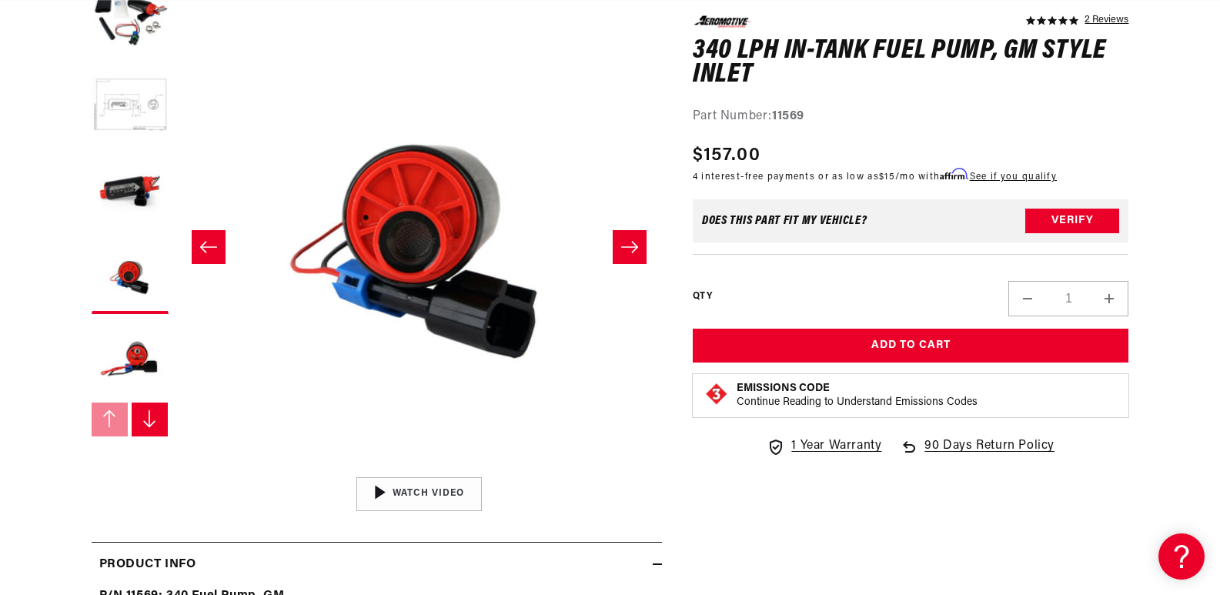
click at [635, 247] on icon "Slide right" at bounding box center [629, 247] width 17 height 12
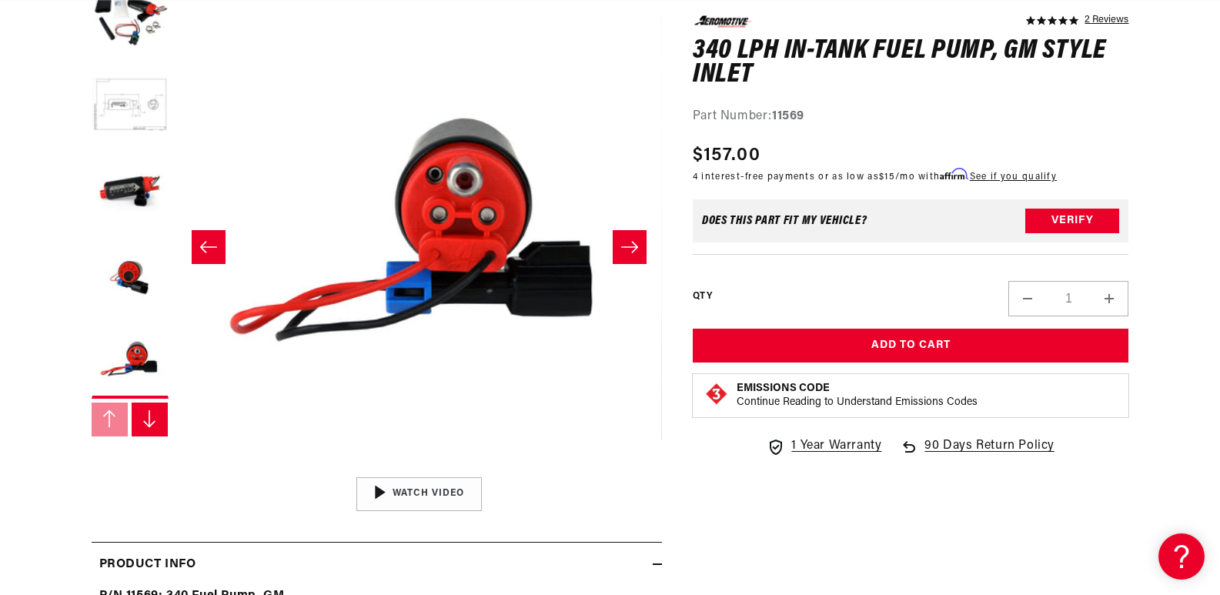
click at [635, 247] on icon "Slide right" at bounding box center [629, 247] width 17 height 12
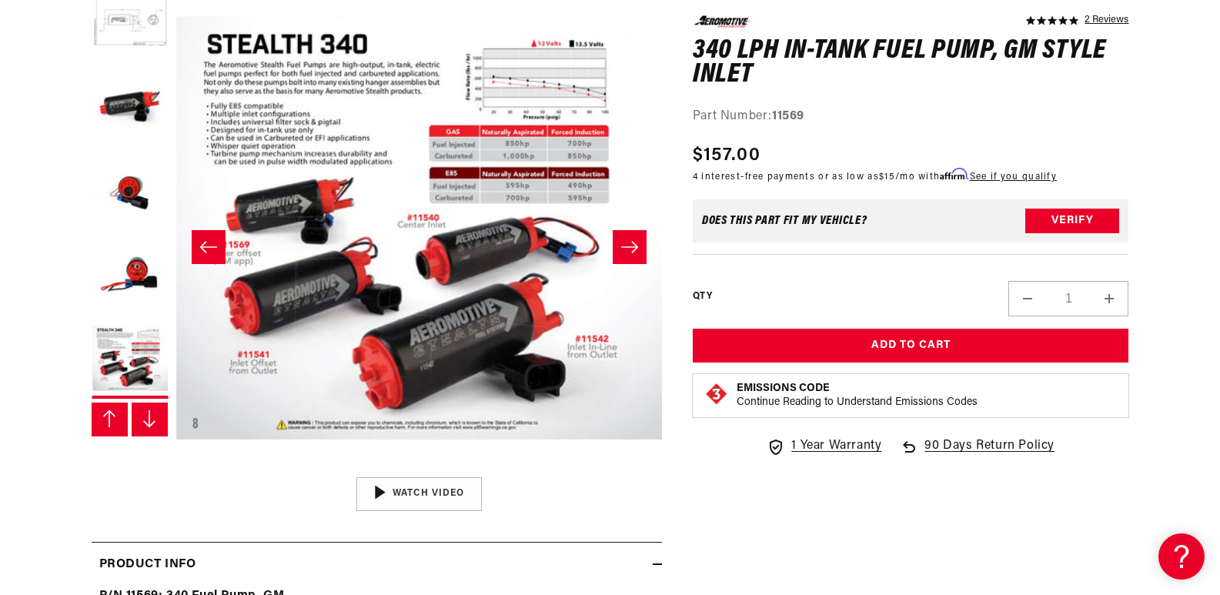
scroll to position [0, 0]
click at [617, 249] on button "Slide right" at bounding box center [630, 247] width 34 height 34
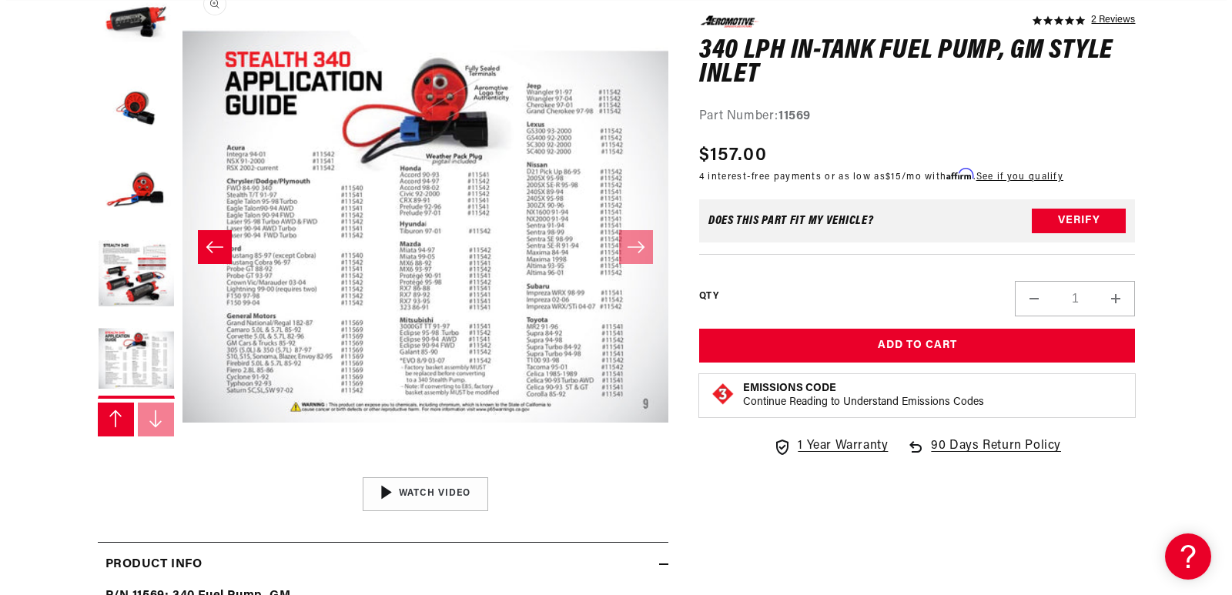
scroll to position [0, 976]
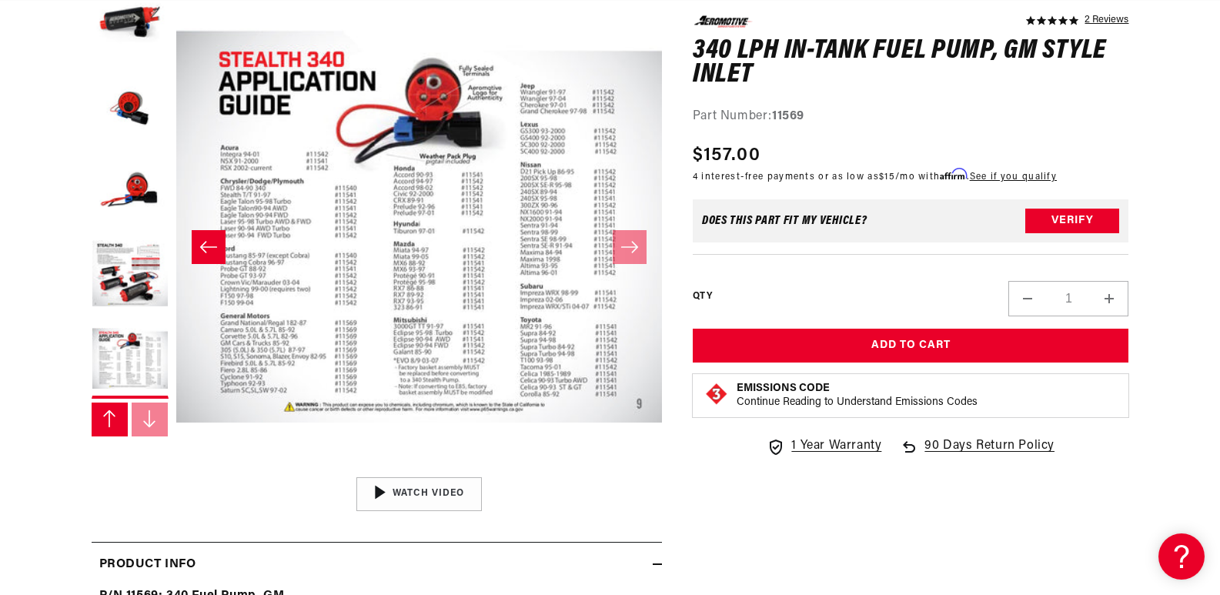
click at [176, 469] on button "Open media 7 in modal" at bounding box center [176, 469] width 0 height 0
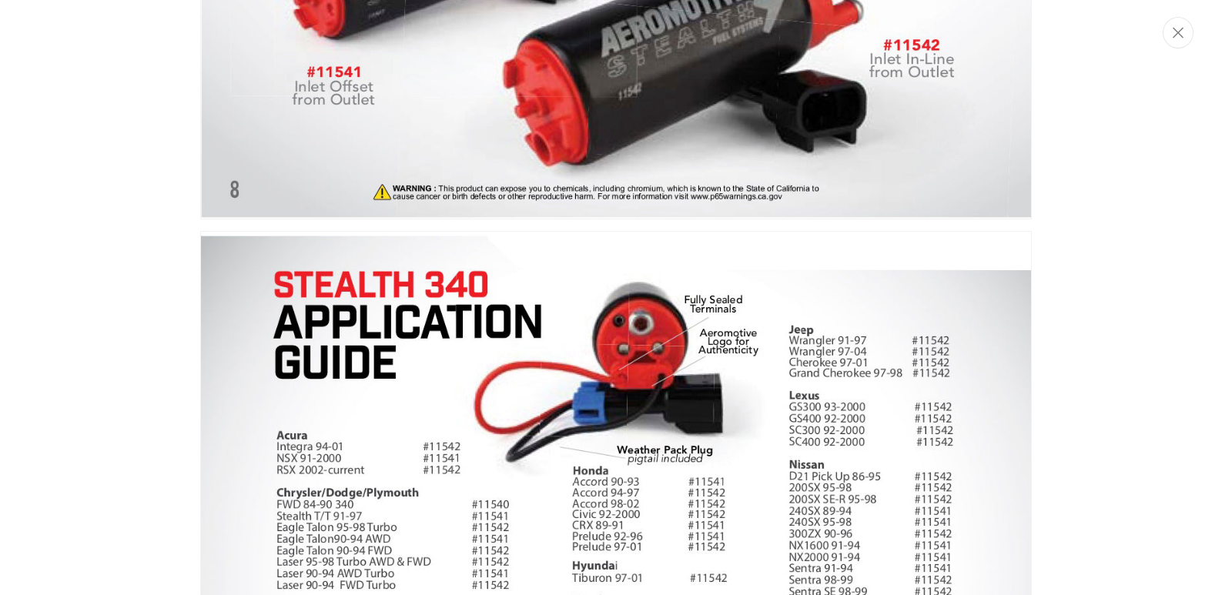
scroll to position [3371, 0]
